Goal: Navigation & Orientation: Find specific page/section

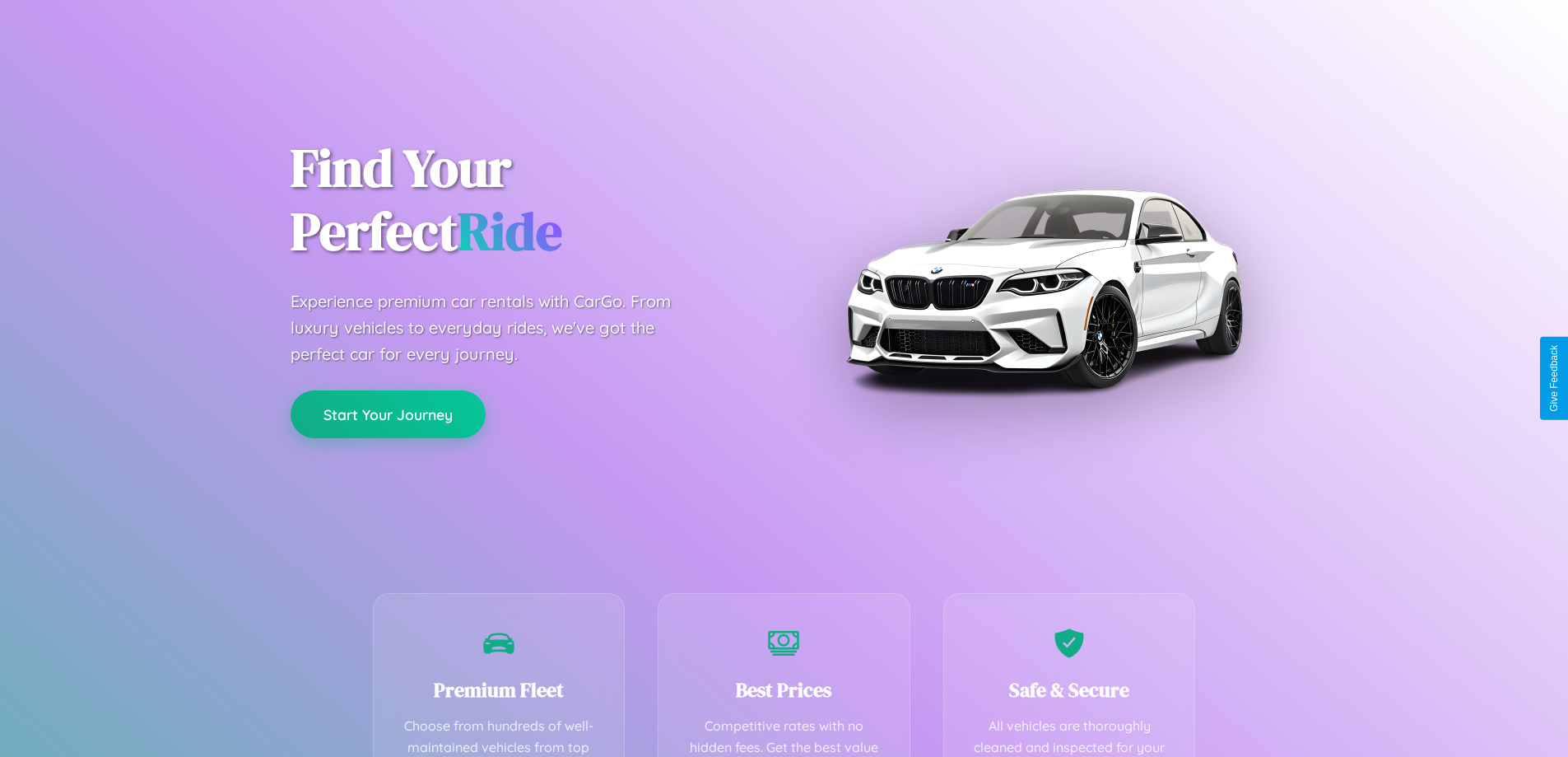
click at [388, 414] on button "Start Your Journey" at bounding box center [388, 414] width 195 height 48
click at [388, 413] on button "Start Your Journey" at bounding box center [388, 414] width 195 height 48
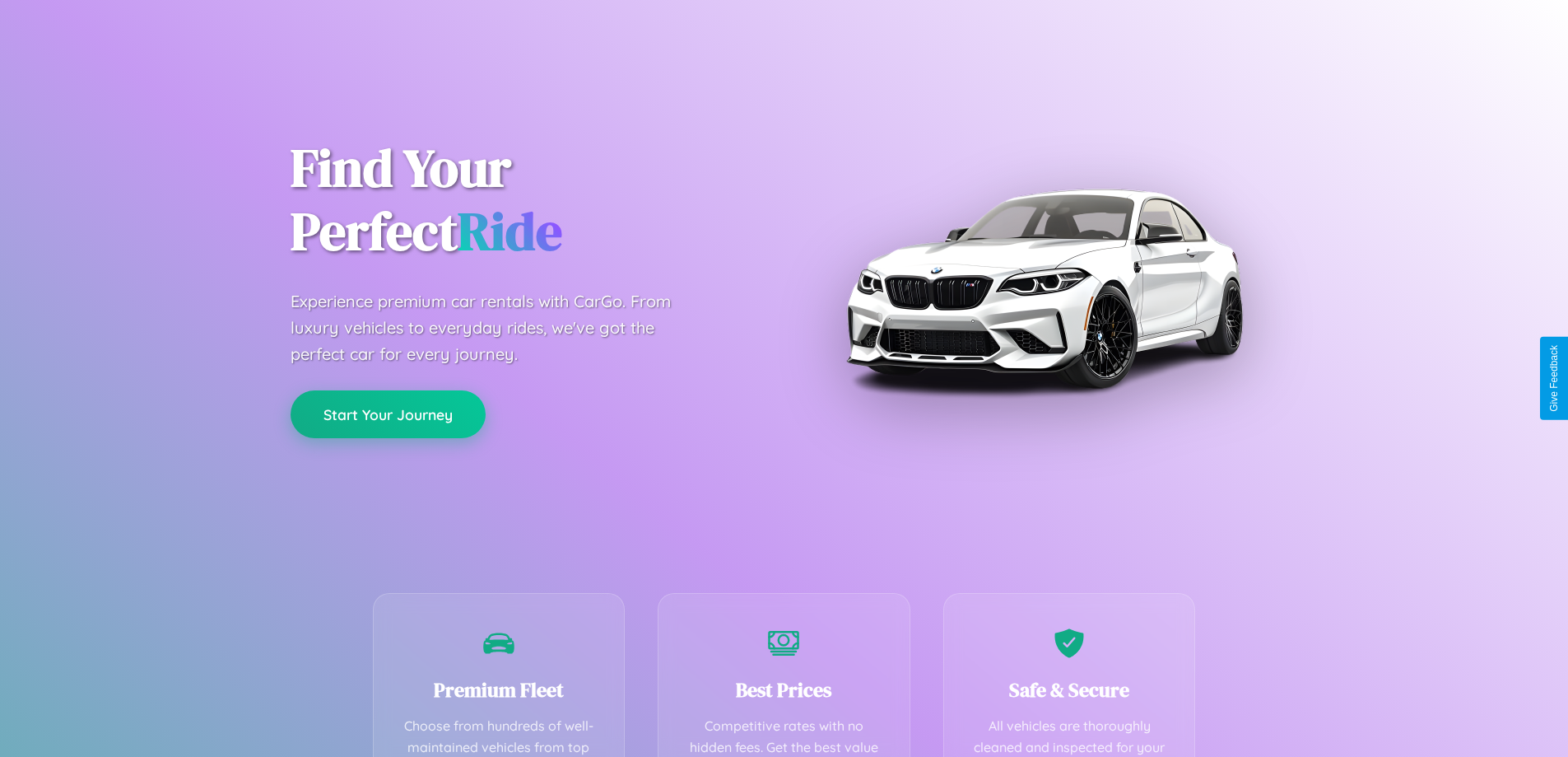
click at [388, 413] on button "Start Your Journey" at bounding box center [388, 414] width 195 height 48
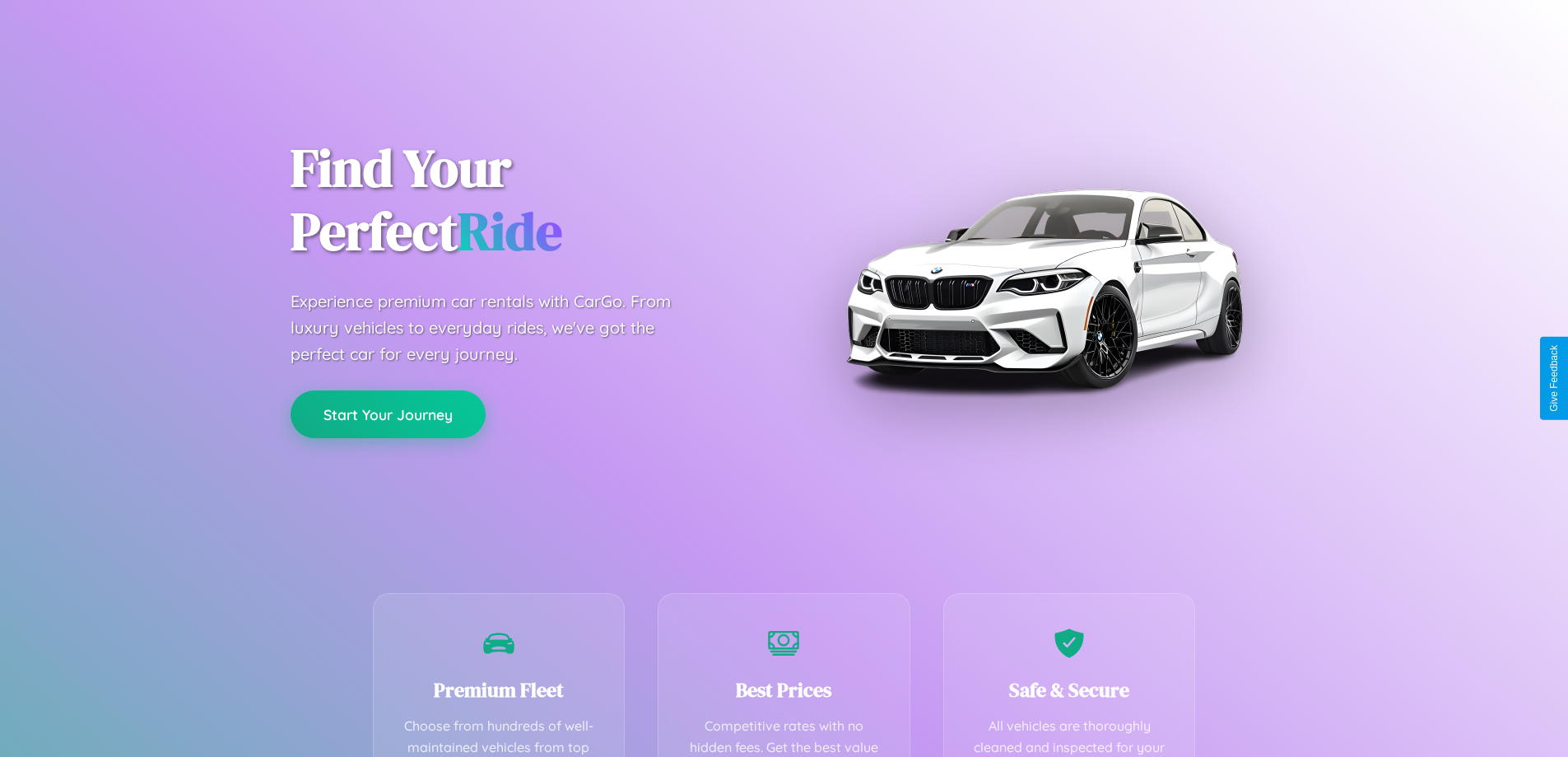
click at [388, 413] on button "Start Your Journey" at bounding box center [388, 414] width 195 height 48
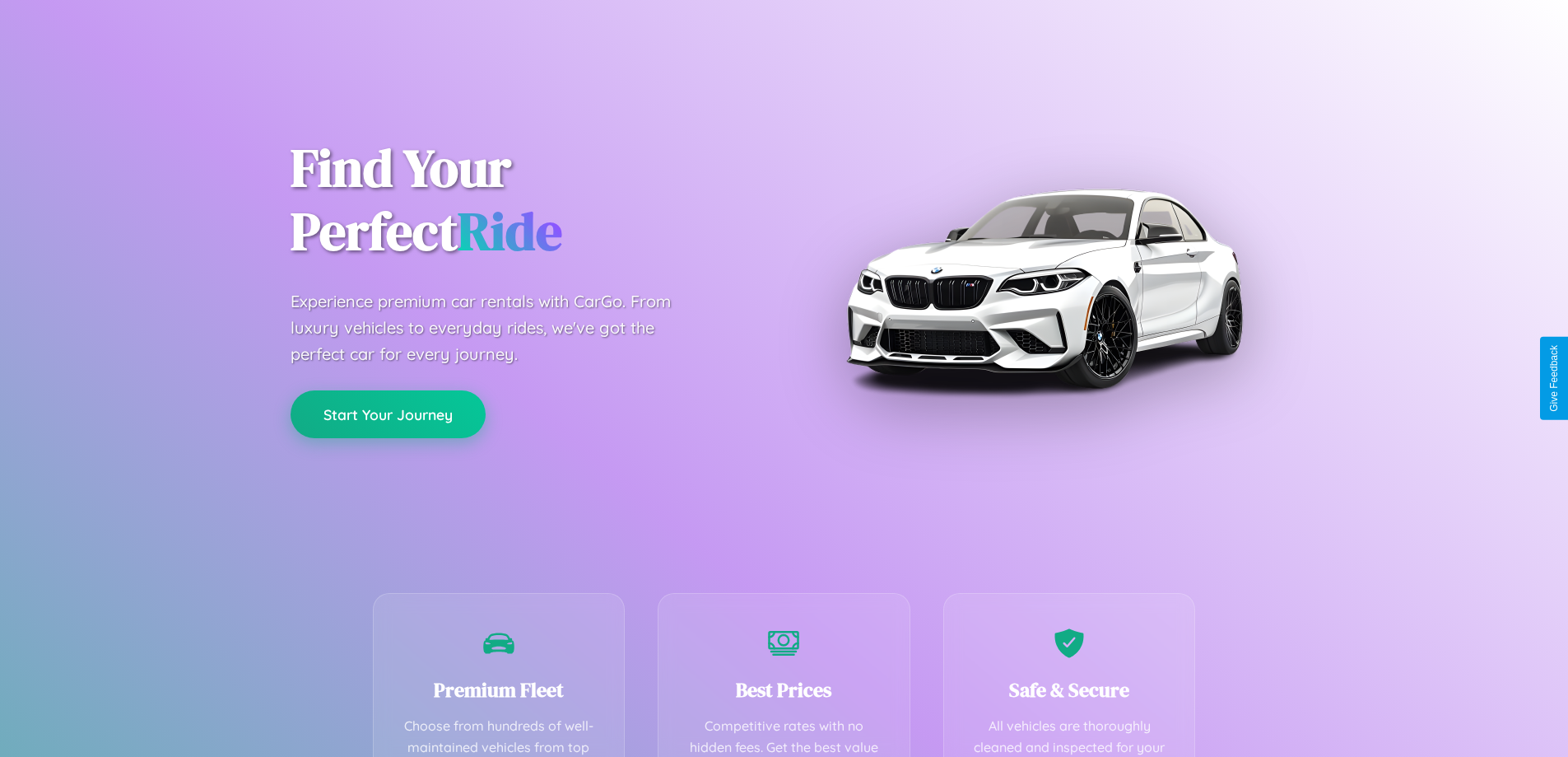
click at [388, 413] on button "Start Your Journey" at bounding box center [388, 414] width 195 height 48
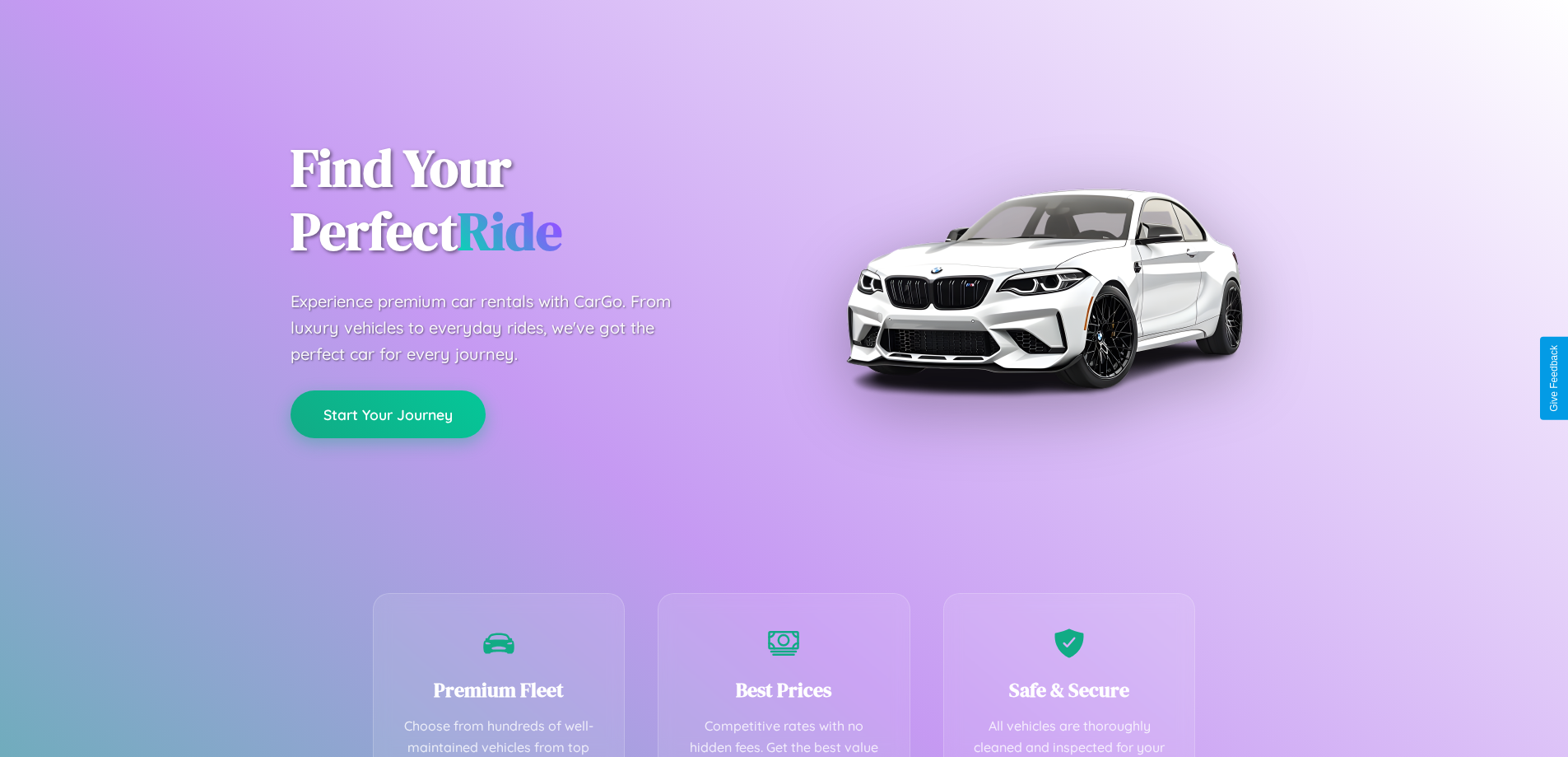
click at [388, 413] on button "Start Your Journey" at bounding box center [388, 414] width 195 height 48
